Goal: Information Seeking & Learning: Learn about a topic

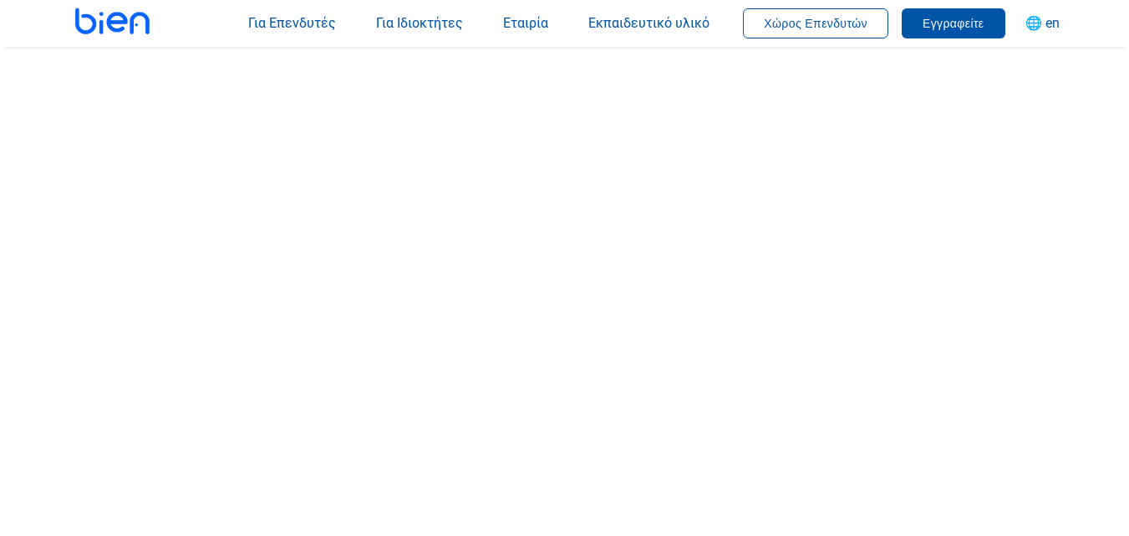
scroll to position [247, 0]
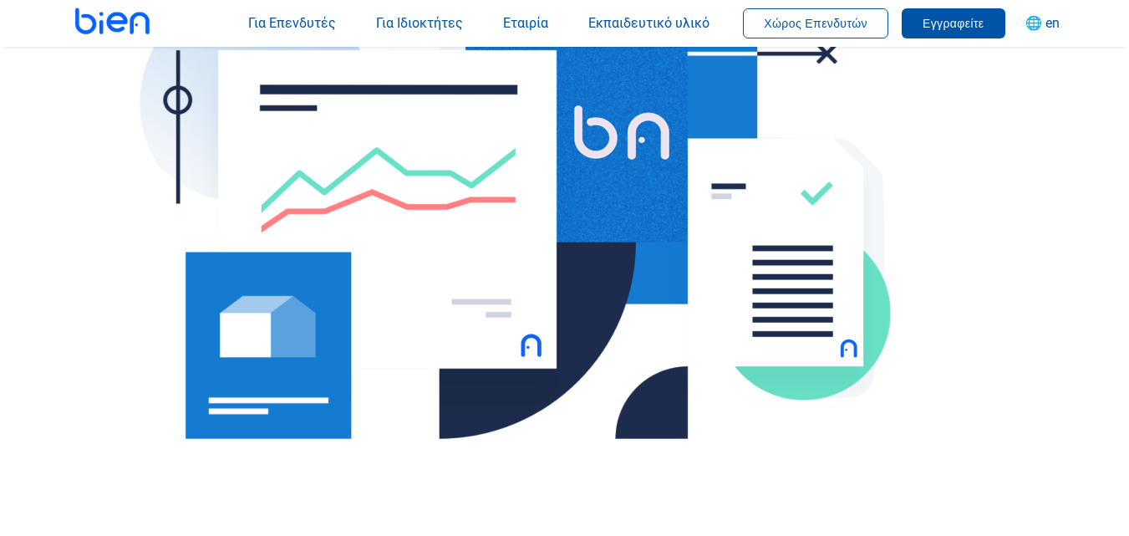
scroll to position [752, 0]
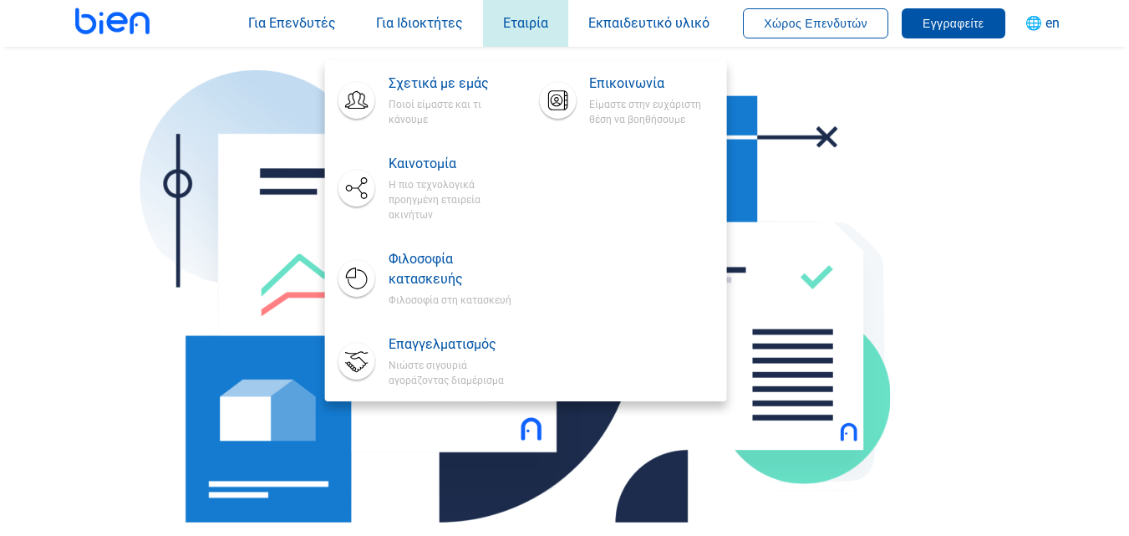
click at [528, 30] on span "Εταιρία" at bounding box center [525, 23] width 45 height 16
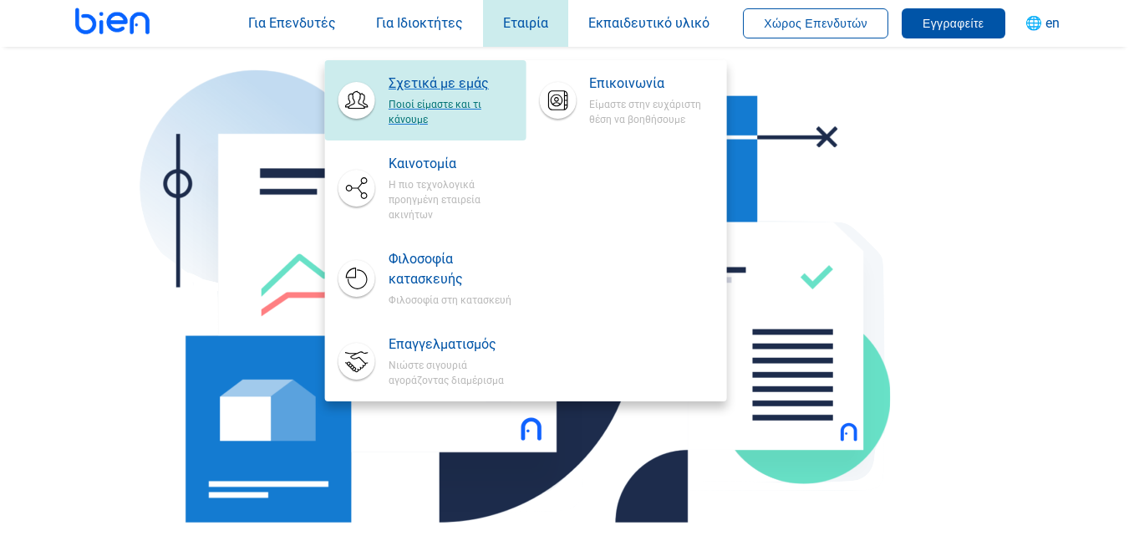
click at [448, 79] on span "Σχετικά με εμάς" at bounding box center [451, 84] width 124 height 20
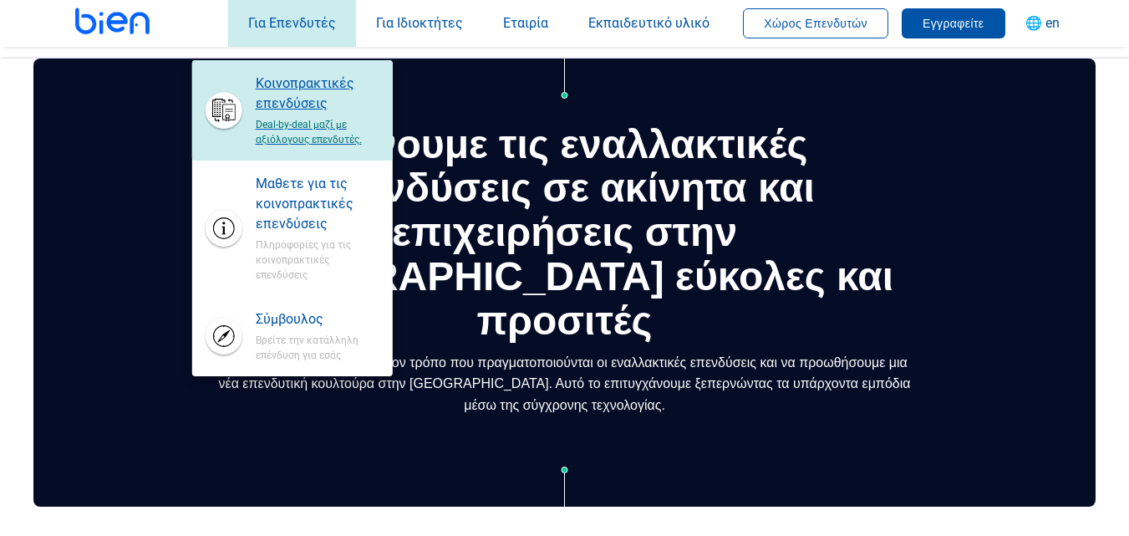
click at [290, 94] on span "Κοινοπρακτικές επενδύσεις" at bounding box center [318, 94] width 124 height 40
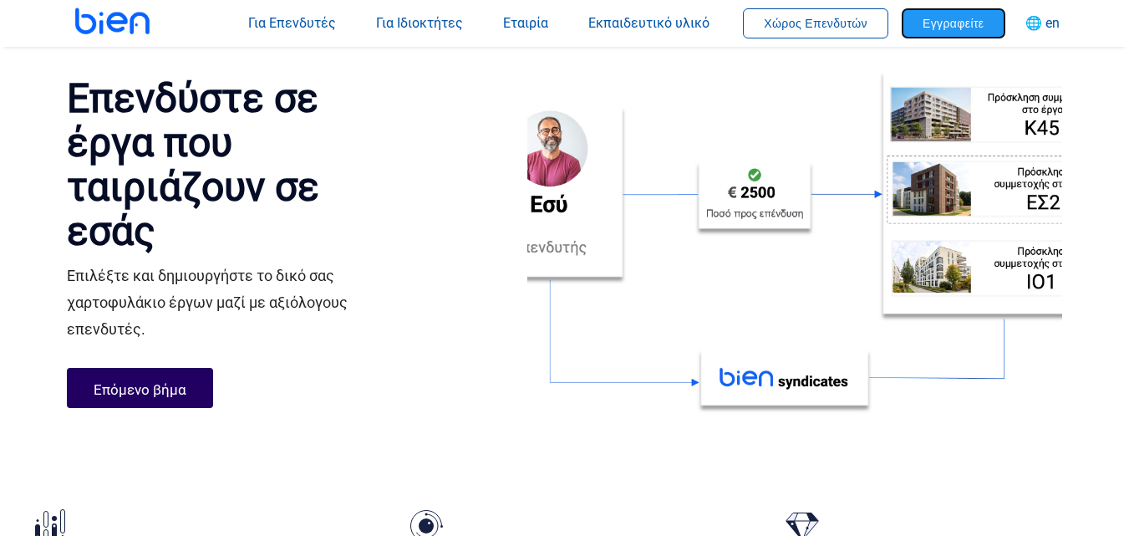
click at [931, 21] on span "Εγγραφείτε" at bounding box center [954, 23] width 62 height 13
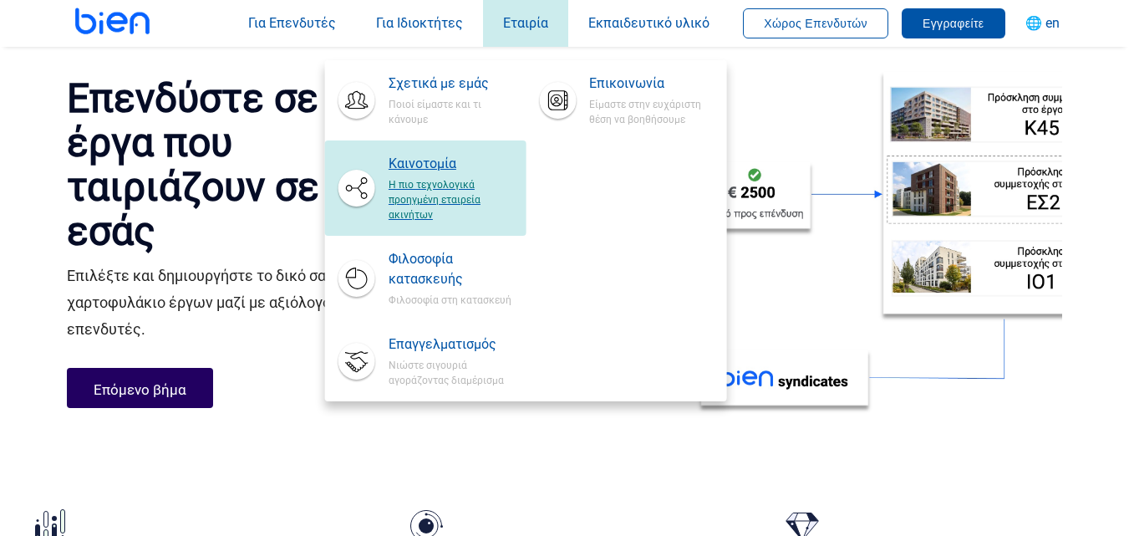
click at [413, 180] on span "Η πιο τεχνολογικά προηγμένη εταιρεία ακινήτων" at bounding box center [451, 198] width 124 height 48
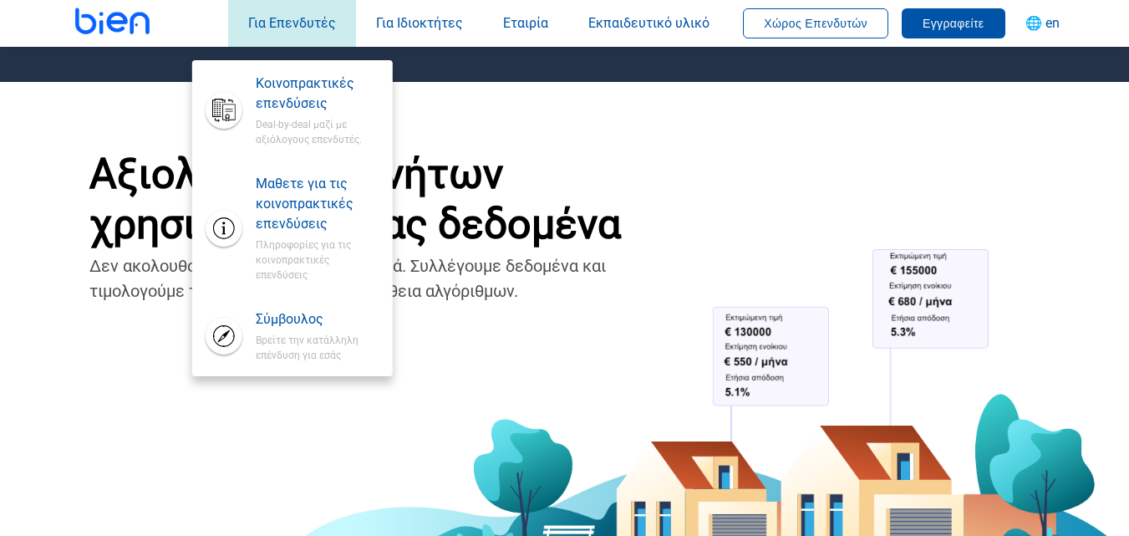
click at [313, 31] on div "Για Επενδυτές Κοινοπρακτικές επενδύσεις Deal-by-deal μαζί με αξιόλογους επενδυτ…" at bounding box center [292, 23] width 128 height 60
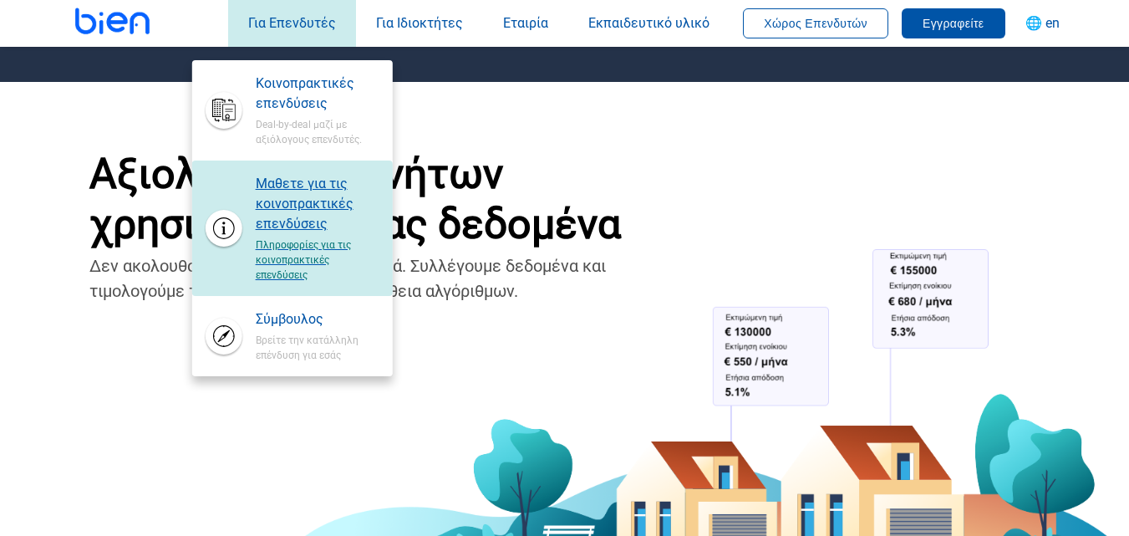
click at [285, 193] on span "Μαθετε για τις κοινοπρακτικές επενδύσεις" at bounding box center [318, 204] width 124 height 60
